Goal: Find specific page/section

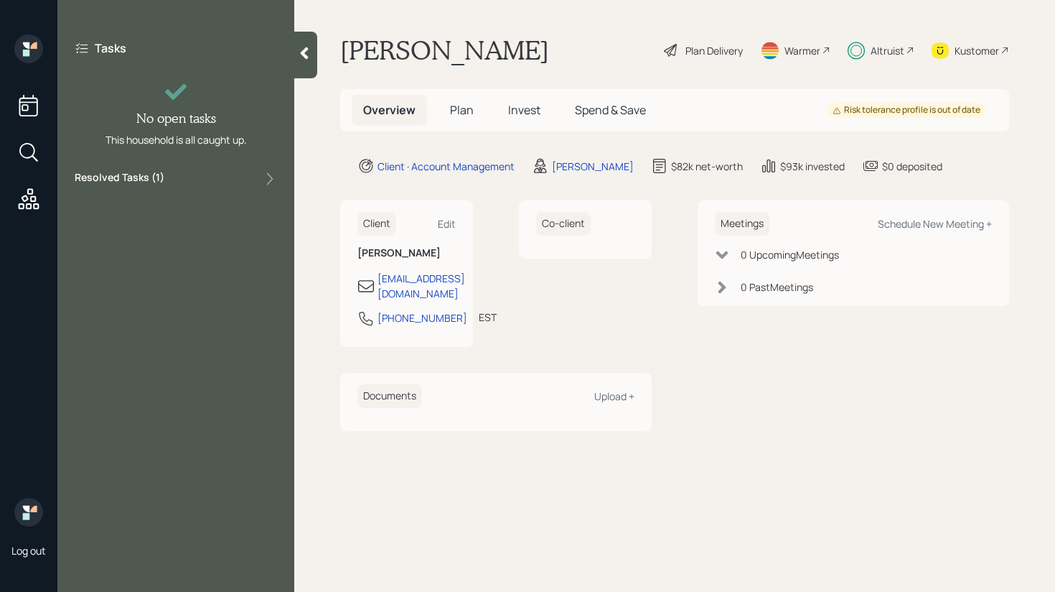
click at [215, 174] on div "Resolved Tasks ( 1 )" at bounding box center [176, 178] width 202 height 17
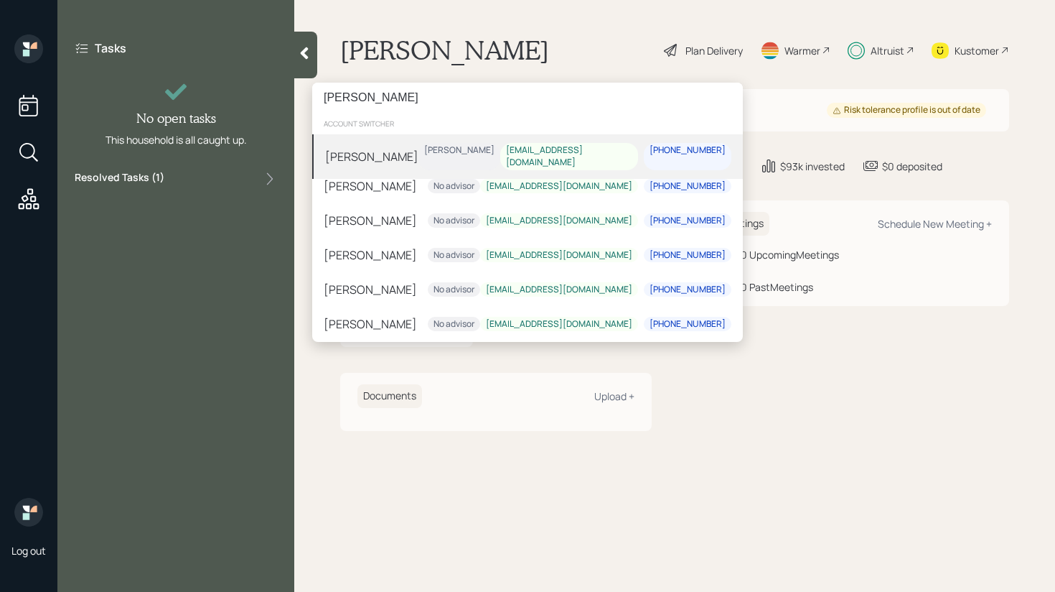
type input "[PERSON_NAME]"
click at [441, 165] on div "[PERSON_NAME] [PERSON_NAME] [EMAIL_ADDRESS][DOMAIN_NAME] [PHONE_NUMBER]" at bounding box center [527, 156] width 431 height 45
